Goal: Transaction & Acquisition: Purchase product/service

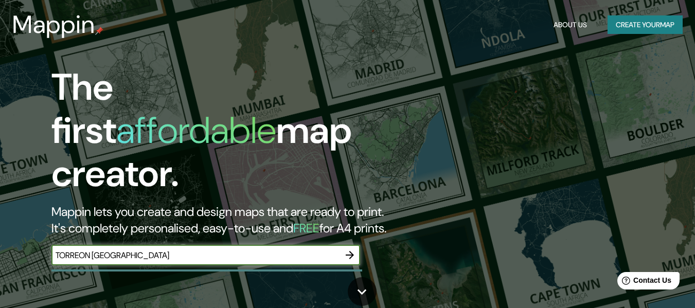
type input "TORREON [GEOGRAPHIC_DATA]"
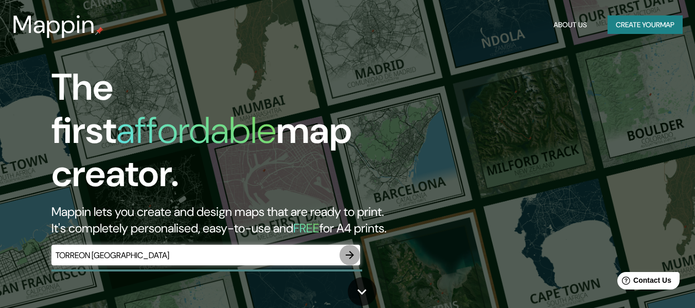
click at [350, 249] on icon "button" at bounding box center [349, 255] width 12 height 12
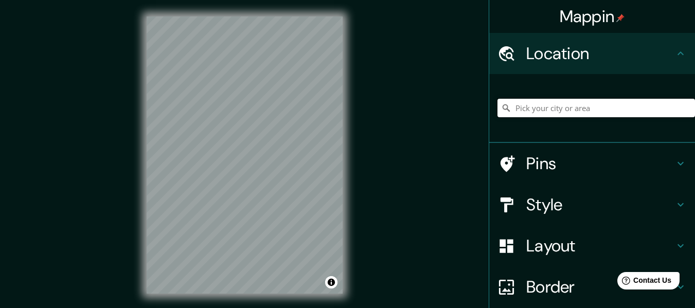
click at [578, 111] on input "Pick your city or area" at bounding box center [595, 108] width 197 height 19
type input "[GEOGRAPHIC_DATA], [GEOGRAPHIC_DATA][PERSON_NAME], [GEOGRAPHIC_DATA]"
click at [670, 196] on div "Style" at bounding box center [592, 204] width 206 height 41
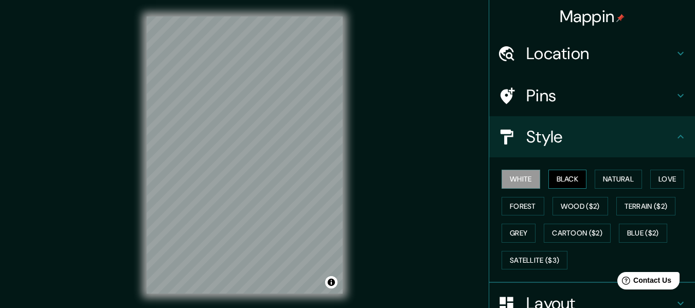
click at [563, 183] on button "Black" at bounding box center [567, 179] width 39 height 19
click at [599, 180] on button "Natural" at bounding box center [617, 179] width 47 height 19
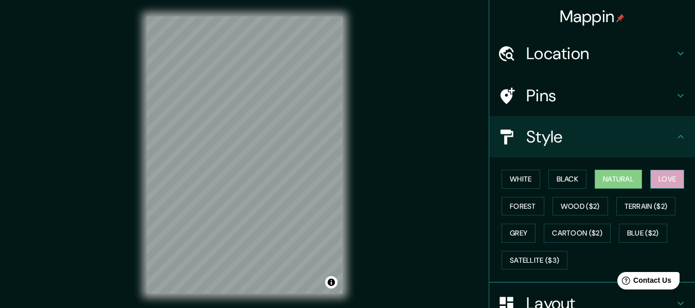
click at [656, 183] on button "Love" at bounding box center [667, 179] width 34 height 19
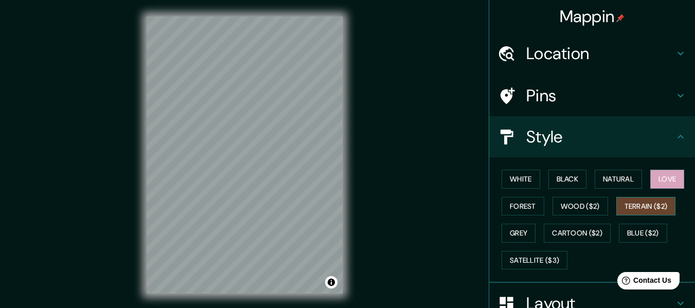
click at [646, 207] on button "Terrain ($2)" at bounding box center [646, 206] width 60 height 19
click at [520, 231] on button "Grey" at bounding box center [518, 233] width 34 height 19
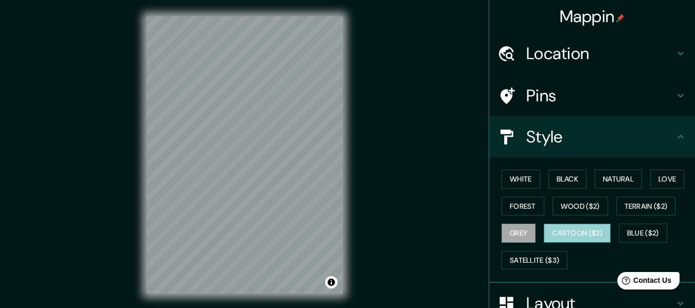
click at [555, 231] on button "Cartoon ($2)" at bounding box center [577, 233] width 67 height 19
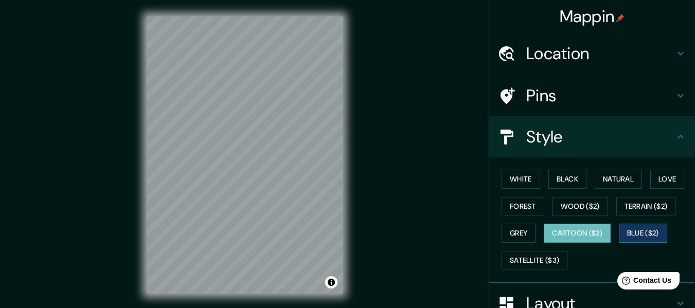
click at [644, 232] on button "Blue ($2)" at bounding box center [643, 233] width 48 height 19
click at [632, 96] on h4 "Pins" at bounding box center [600, 95] width 148 height 21
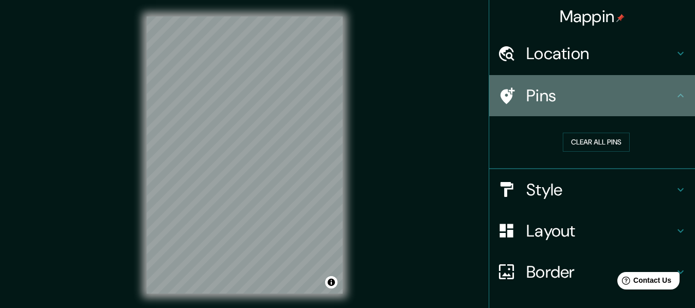
click at [632, 96] on h4 "Pins" at bounding box center [600, 95] width 148 height 21
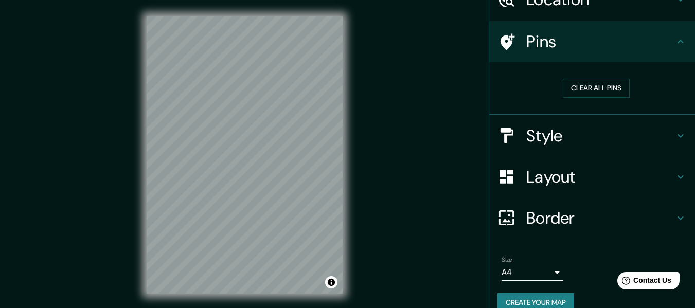
scroll to position [70, 0]
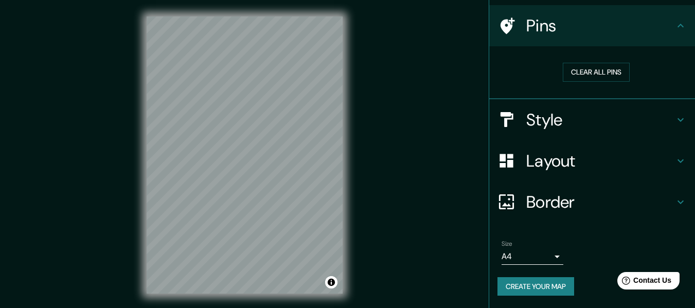
click at [658, 157] on h4 "Layout" at bounding box center [600, 161] width 148 height 21
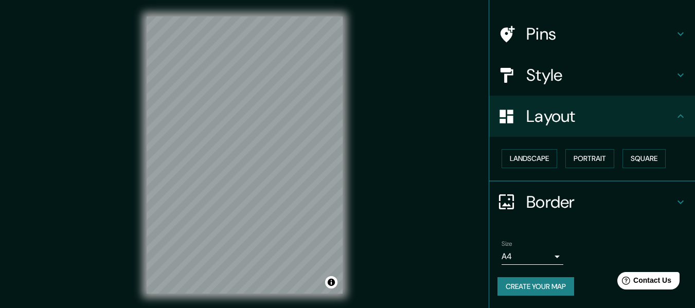
scroll to position [62, 0]
click at [590, 160] on button "Portrait" at bounding box center [589, 158] width 49 height 19
click at [535, 162] on button "Landscape" at bounding box center [529, 158] width 56 height 19
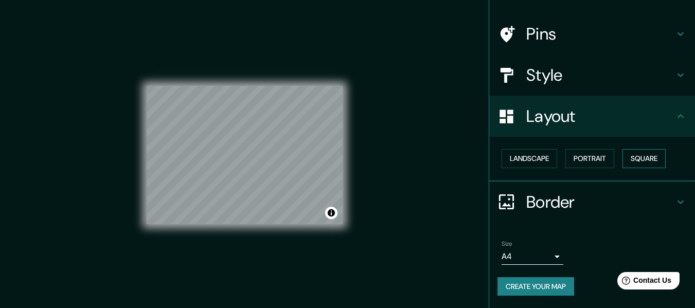
click at [656, 157] on button "Square" at bounding box center [643, 158] width 43 height 19
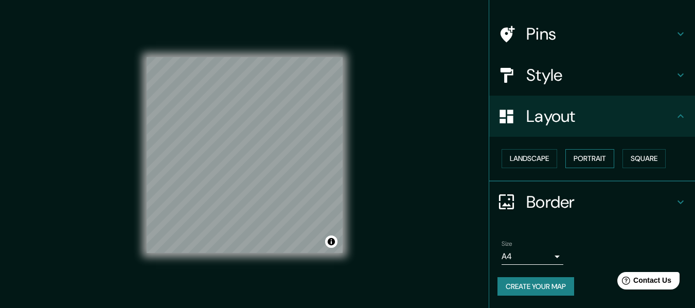
click at [591, 157] on button "Portrait" at bounding box center [589, 158] width 49 height 19
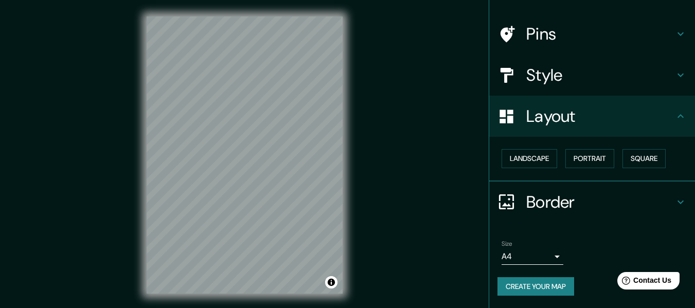
click at [585, 202] on h4 "Border" at bounding box center [600, 202] width 148 height 21
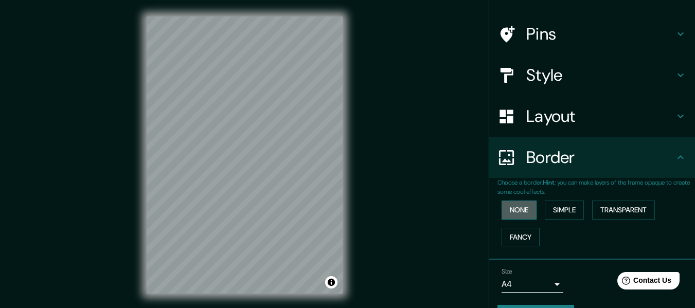
click at [505, 205] on button "None" at bounding box center [518, 210] width 35 height 19
click at [555, 206] on button "Simple" at bounding box center [564, 210] width 39 height 19
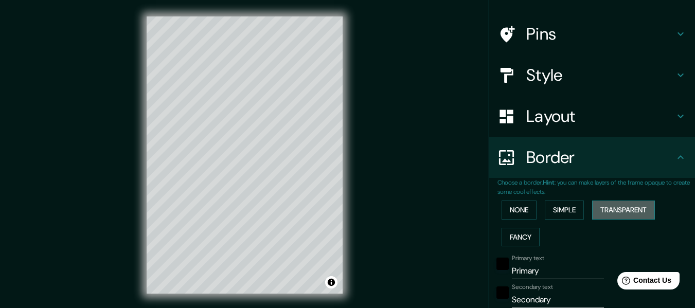
click at [619, 206] on button "Transparent" at bounding box center [623, 210] width 63 height 19
click at [524, 235] on button "Fancy" at bounding box center [520, 237] width 38 height 19
click at [558, 215] on button "Simple" at bounding box center [564, 210] width 39 height 19
click at [510, 205] on button "None" at bounding box center [518, 210] width 35 height 19
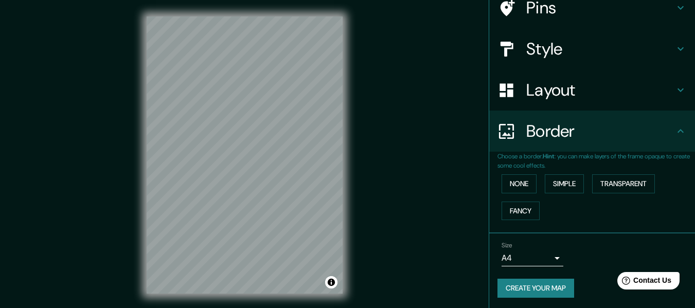
scroll to position [90, 0]
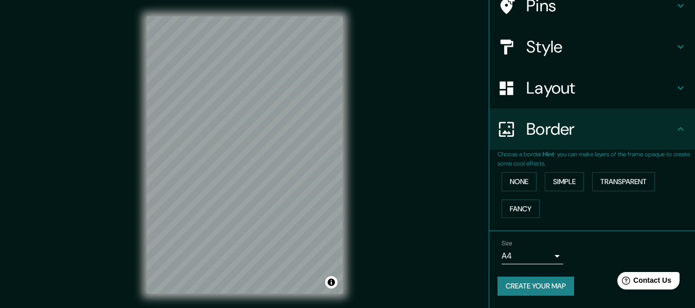
click at [529, 254] on body "Mappin Location [GEOGRAPHIC_DATA], [GEOGRAPHIC_DATA][PERSON_NAME], [GEOGRAPHIC_…" at bounding box center [347, 154] width 695 height 308
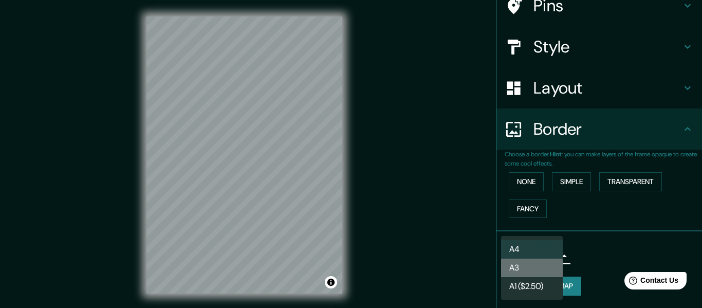
click at [530, 272] on li "A3" at bounding box center [532, 268] width 62 height 19
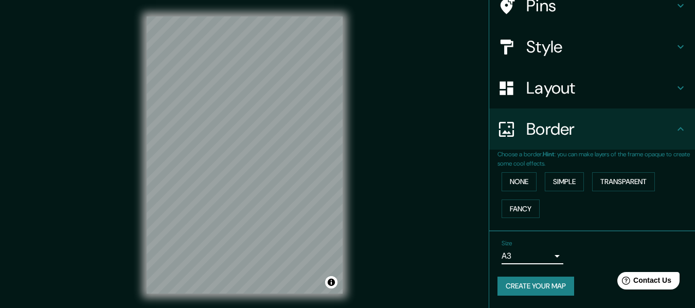
click at [548, 257] on body "Mappin Location [GEOGRAPHIC_DATA], [GEOGRAPHIC_DATA][PERSON_NAME], [GEOGRAPHIC_…" at bounding box center [347, 154] width 695 height 308
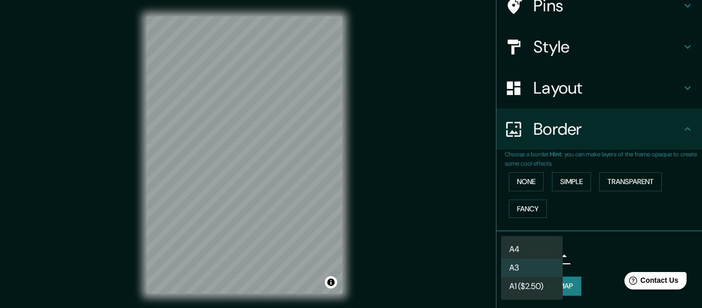
click at [536, 246] on li "A4" at bounding box center [532, 249] width 62 height 19
type input "single"
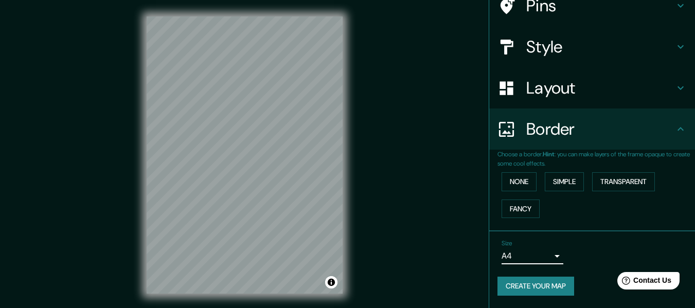
click at [557, 284] on button "Create your map" at bounding box center [535, 286] width 77 height 19
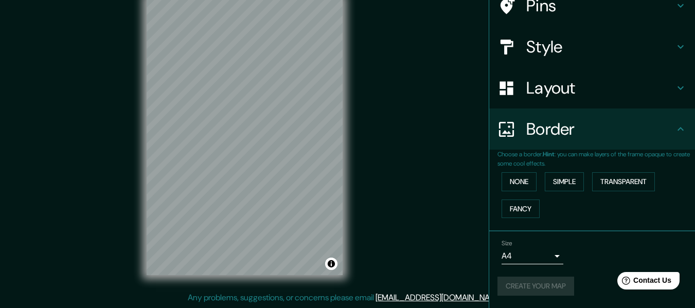
drag, startPoint x: 439, startPoint y: 238, endPoint x: 387, endPoint y: 227, distance: 52.9
click at [438, 238] on div "Mappin Location [GEOGRAPHIC_DATA], [GEOGRAPHIC_DATA][PERSON_NAME], [GEOGRAPHIC_…" at bounding box center [347, 144] width 695 height 327
drag, startPoint x: 355, startPoint y: 219, endPoint x: 391, endPoint y: 175, distance: 56.6
click at [391, 175] on div "Mappin Location [GEOGRAPHIC_DATA], [GEOGRAPHIC_DATA][PERSON_NAME], [GEOGRAPHIC_…" at bounding box center [347, 144] width 695 height 327
drag, startPoint x: 294, startPoint y: 193, endPoint x: 309, endPoint y: 207, distance: 20.4
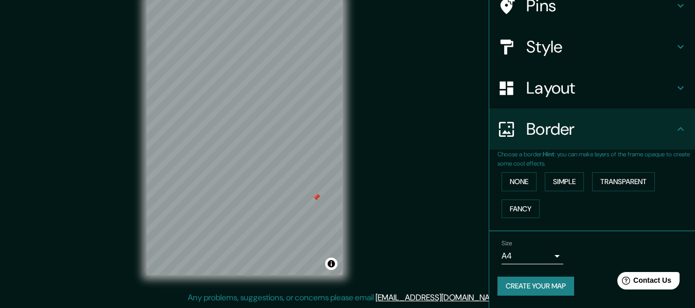
click at [312, 202] on div at bounding box center [316, 197] width 8 height 8
click at [407, 185] on div "Mappin Location [GEOGRAPHIC_DATA], [GEOGRAPHIC_DATA][PERSON_NAME], [GEOGRAPHIC_…" at bounding box center [347, 144] width 695 height 327
click at [310, 206] on div at bounding box center [309, 206] width 8 height 8
click at [595, 98] on h4 "Layout" at bounding box center [600, 88] width 148 height 21
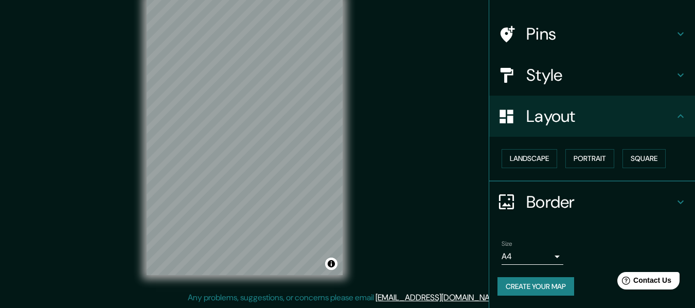
scroll to position [62, 0]
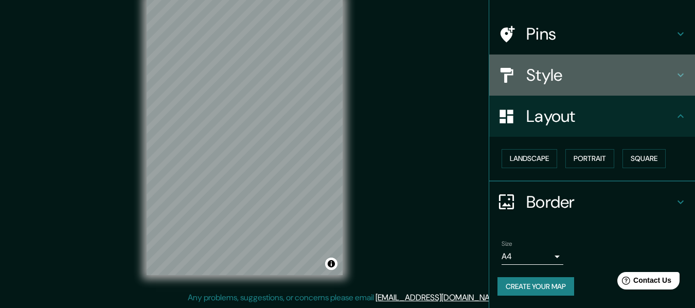
click at [590, 76] on h4 "Style" at bounding box center [600, 75] width 148 height 21
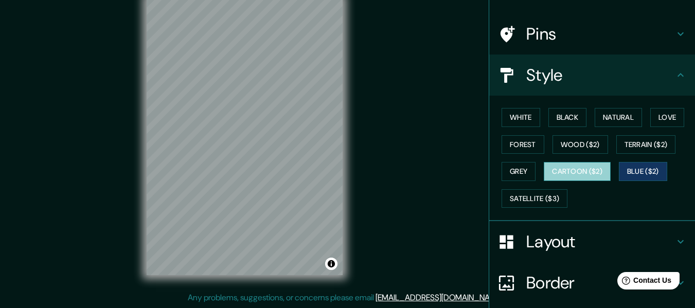
click at [587, 169] on button "Cartoon ($2)" at bounding box center [577, 171] width 67 height 19
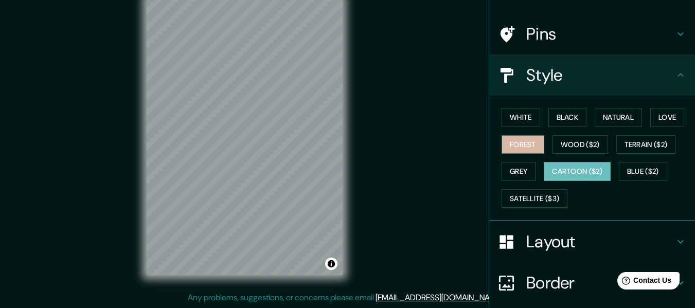
click at [509, 140] on button "Forest" at bounding box center [522, 144] width 43 height 19
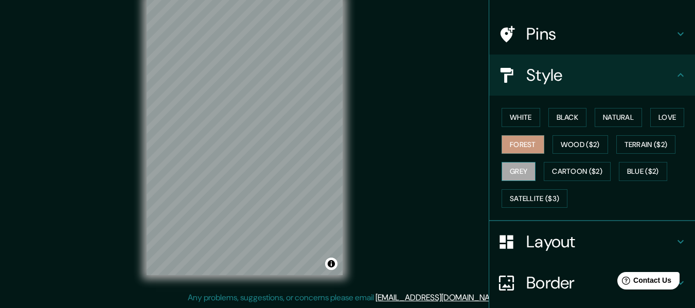
click at [508, 170] on button "Grey" at bounding box center [518, 171] width 34 height 19
click at [444, 240] on div "Mappin Location [GEOGRAPHIC_DATA], [GEOGRAPHIC_DATA][PERSON_NAME], [GEOGRAPHIC_…" at bounding box center [347, 144] width 695 height 327
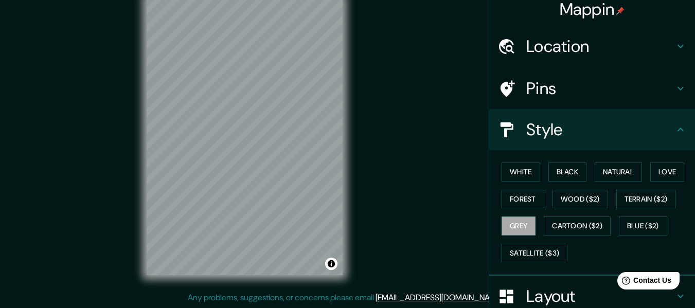
scroll to position [0, 0]
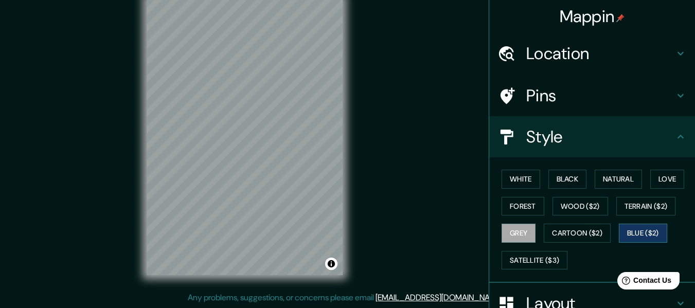
click at [634, 228] on button "Blue ($2)" at bounding box center [643, 233] width 48 height 19
click at [511, 179] on button "White" at bounding box center [520, 179] width 39 height 19
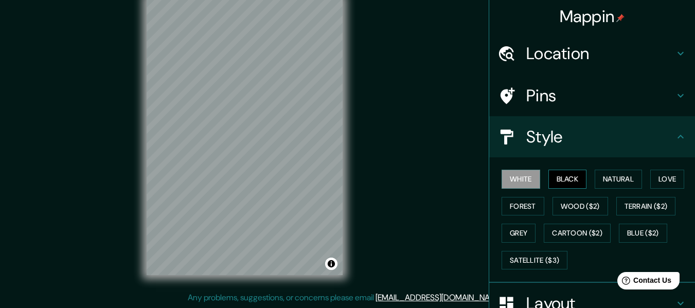
click at [561, 173] on button "Black" at bounding box center [567, 179] width 39 height 19
drag, startPoint x: 600, startPoint y: 177, endPoint x: 632, endPoint y: 184, distance: 32.7
click at [600, 177] on button "Natural" at bounding box center [617, 179] width 47 height 19
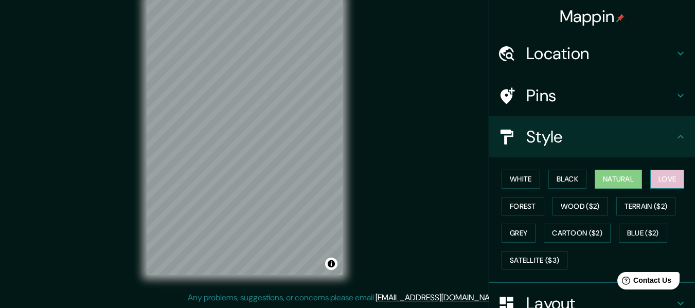
click at [660, 180] on button "Love" at bounding box center [667, 179] width 34 height 19
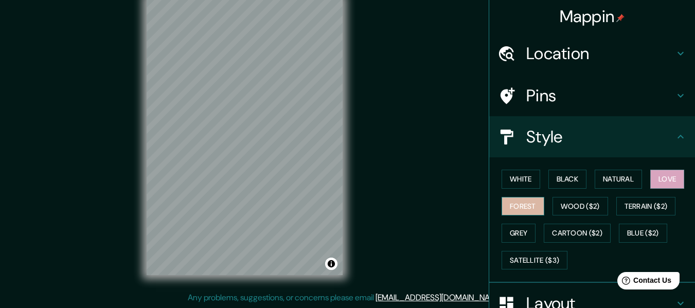
click at [522, 204] on button "Forest" at bounding box center [522, 206] width 43 height 19
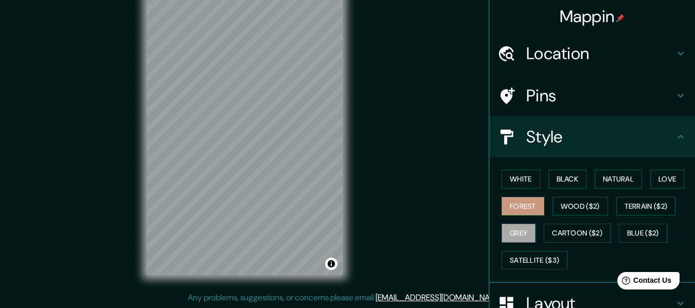
click at [507, 230] on button "Grey" at bounding box center [518, 233] width 34 height 19
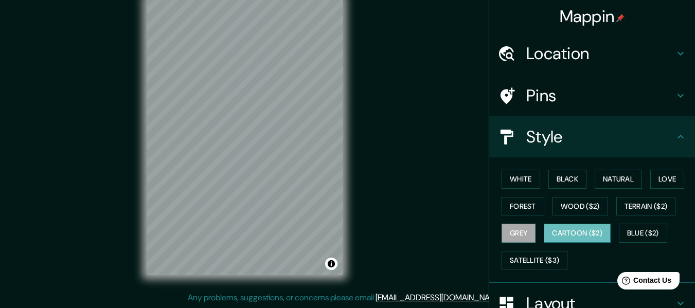
click at [568, 235] on button "Cartoon ($2)" at bounding box center [577, 233] width 67 height 19
click at [638, 226] on button "Blue ($2)" at bounding box center [643, 233] width 48 height 19
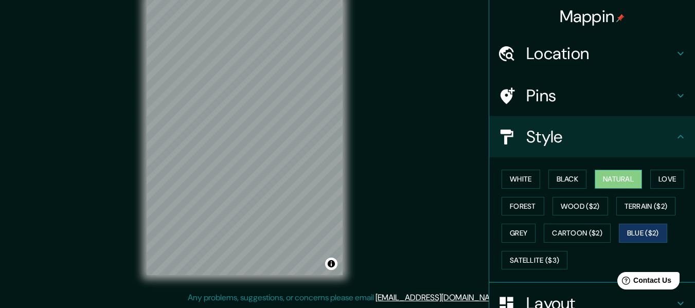
click at [624, 176] on button "Natural" at bounding box center [617, 179] width 47 height 19
click at [560, 182] on button "Black" at bounding box center [567, 179] width 39 height 19
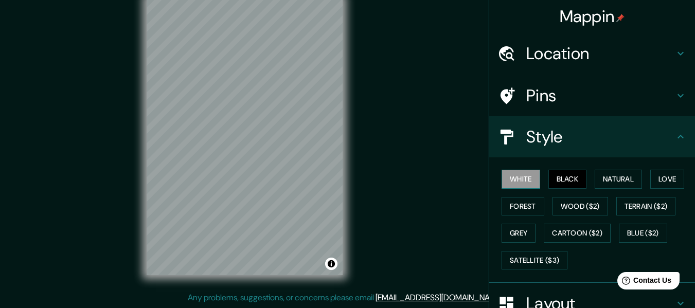
click at [528, 183] on button "White" at bounding box center [520, 179] width 39 height 19
click at [610, 186] on button "Natural" at bounding box center [617, 179] width 47 height 19
